Goal: Browse casually

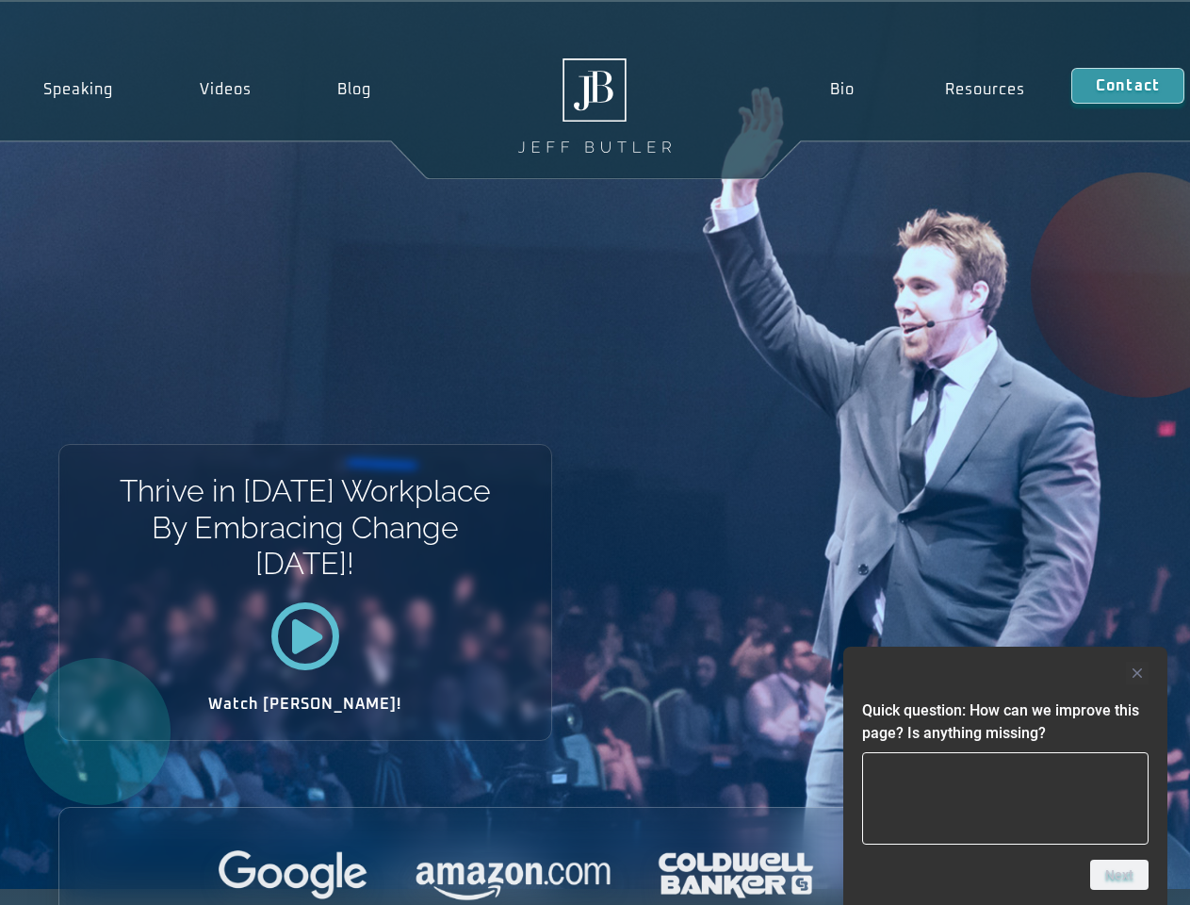
click at [595, 452] on div "Thrive in [DATE] Workplace By Embracing Change [DATE]! Watch [PERSON_NAME]!" at bounding box center [595, 445] width 1190 height 887
click at [1006, 673] on div at bounding box center [1005, 673] width 287 height 23
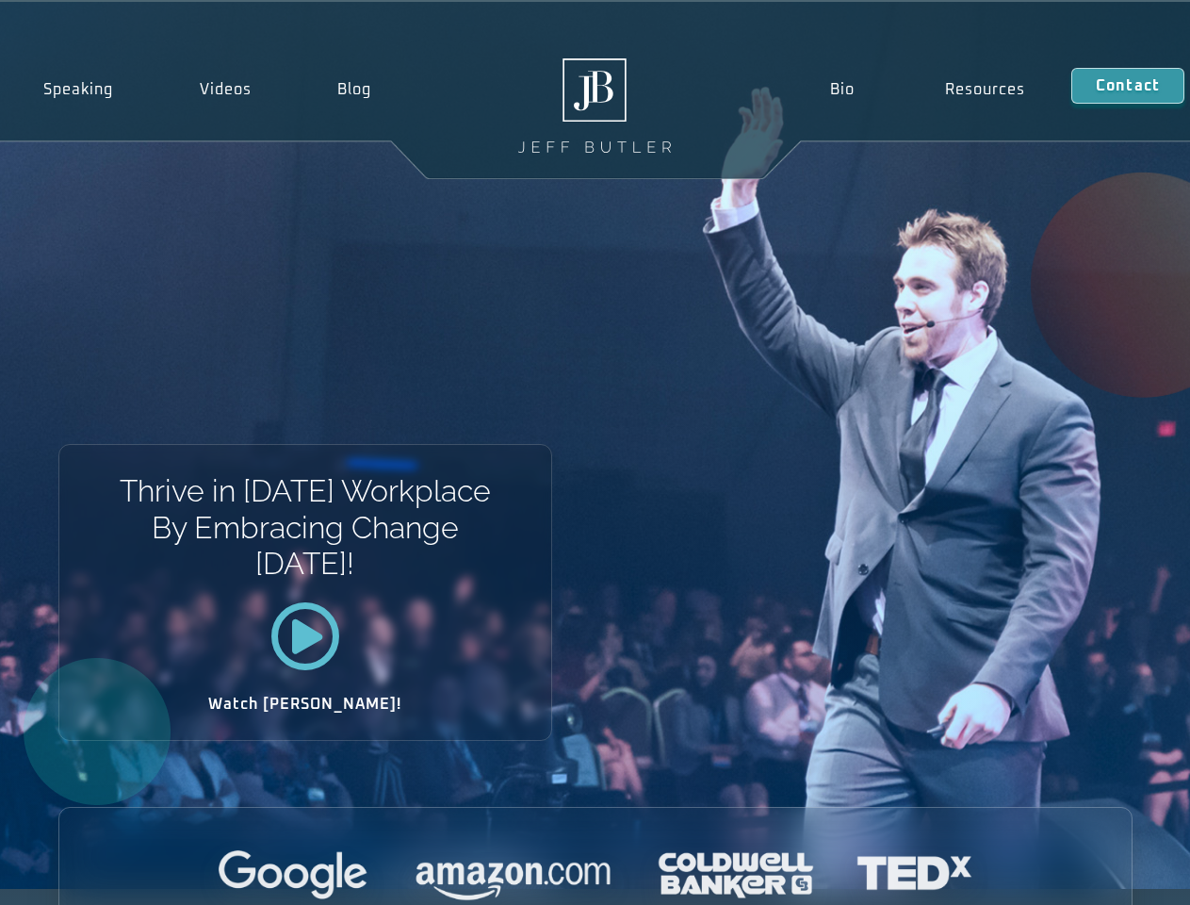
click at [1120, 875] on div at bounding box center [595, 876] width 1073 height 52
